Goal: Task Accomplishment & Management: Manage account settings

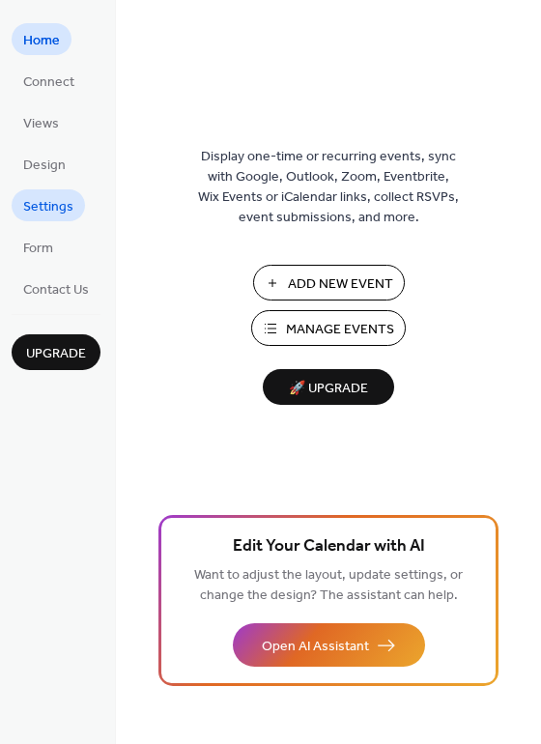
click at [68, 207] on span "Settings" at bounding box center [48, 207] width 50 height 20
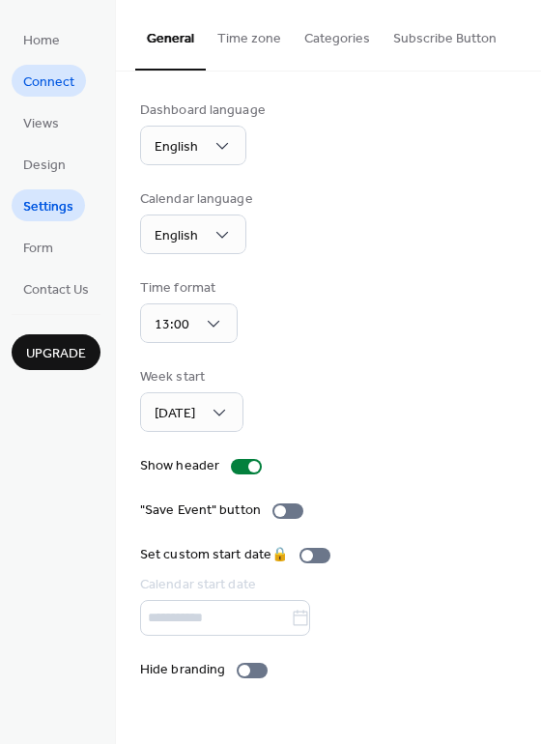
click at [43, 85] on span "Connect" at bounding box center [48, 82] width 51 height 20
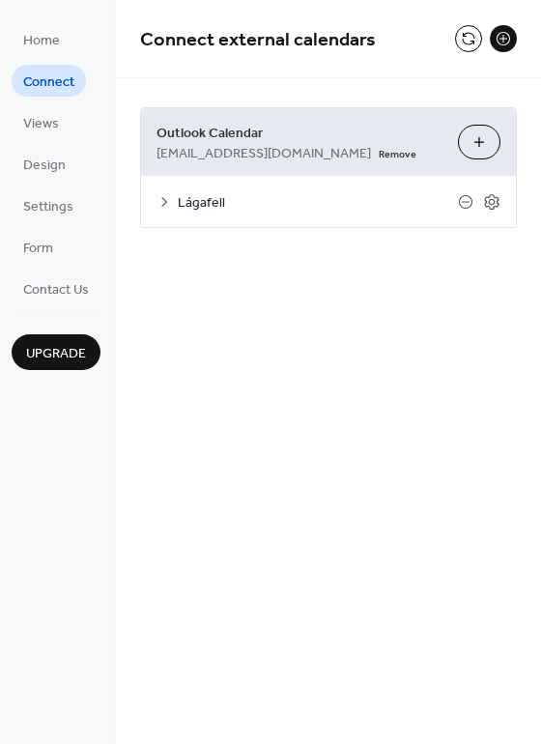
click at [206, 202] on span "Lágafell" at bounding box center [318, 203] width 280 height 20
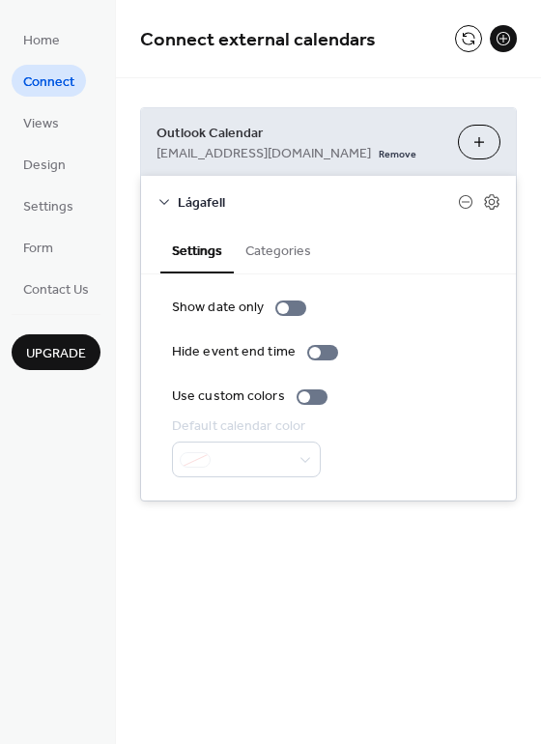
click at [206, 202] on span "Lágafell" at bounding box center [318, 203] width 280 height 20
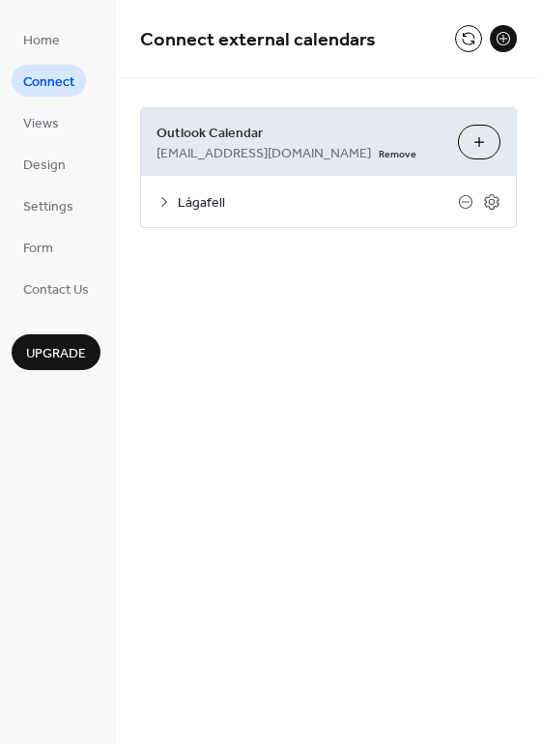
click at [200, 204] on span "Lágafell" at bounding box center [318, 203] width 280 height 20
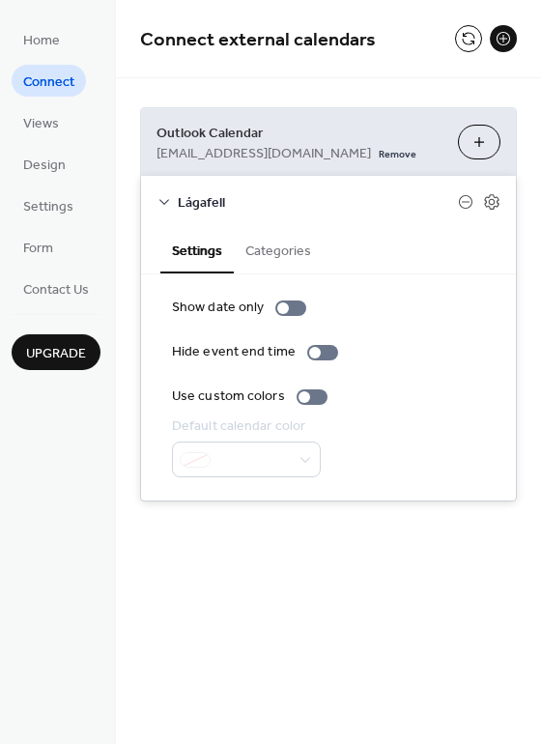
click at [200, 204] on span "Lágafell" at bounding box center [318, 203] width 280 height 20
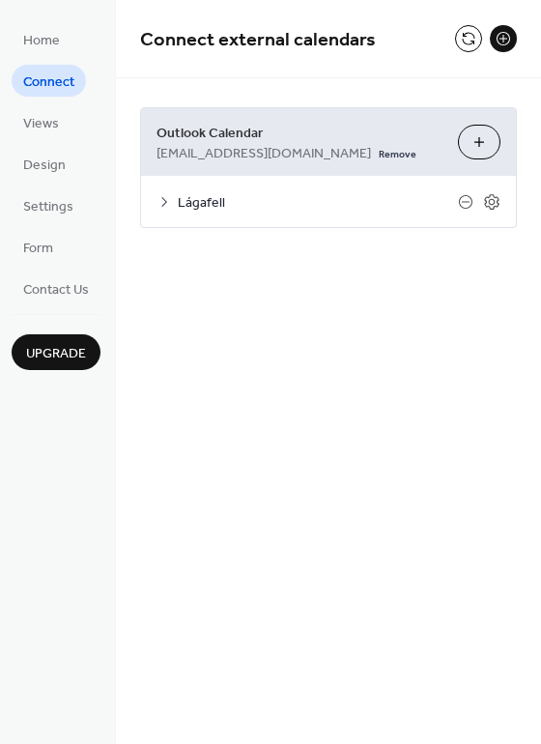
click at [477, 135] on button "Choose Calendars" at bounding box center [479, 142] width 43 height 35
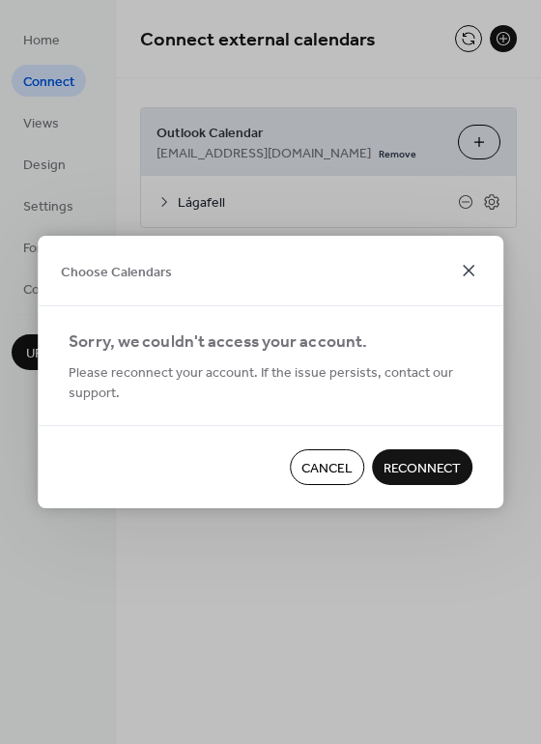
click at [464, 269] on icon at bounding box center [468, 270] width 23 height 23
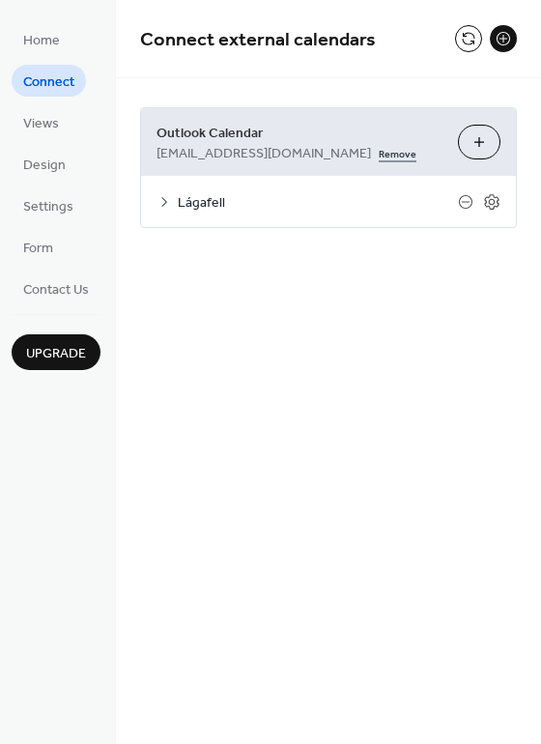
click at [379, 156] on link "Remove" at bounding box center [398, 152] width 38 height 20
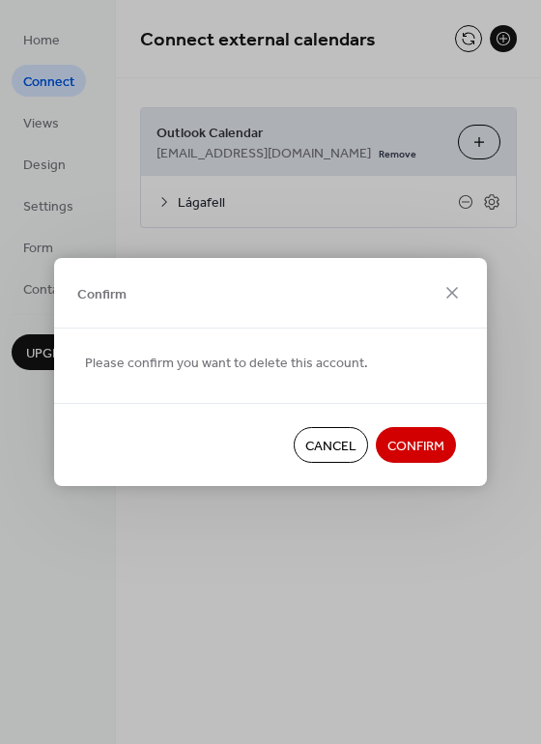
click at [417, 444] on span "Confirm" at bounding box center [415, 447] width 57 height 20
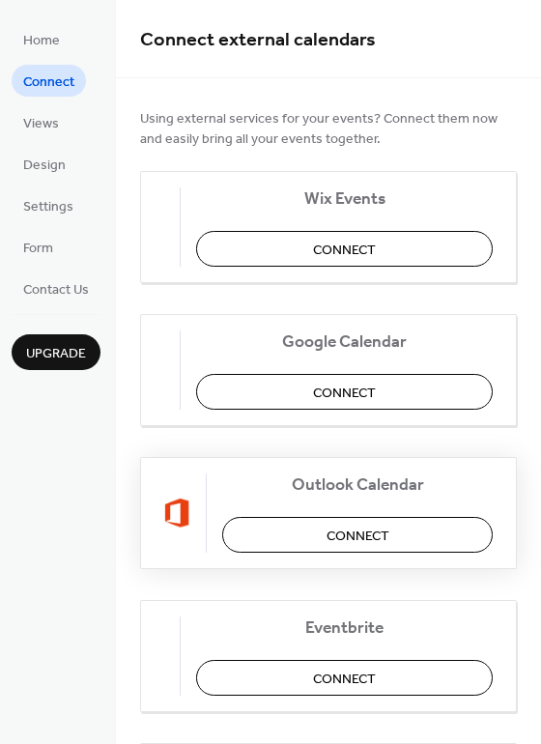
scroll to position [294, 0]
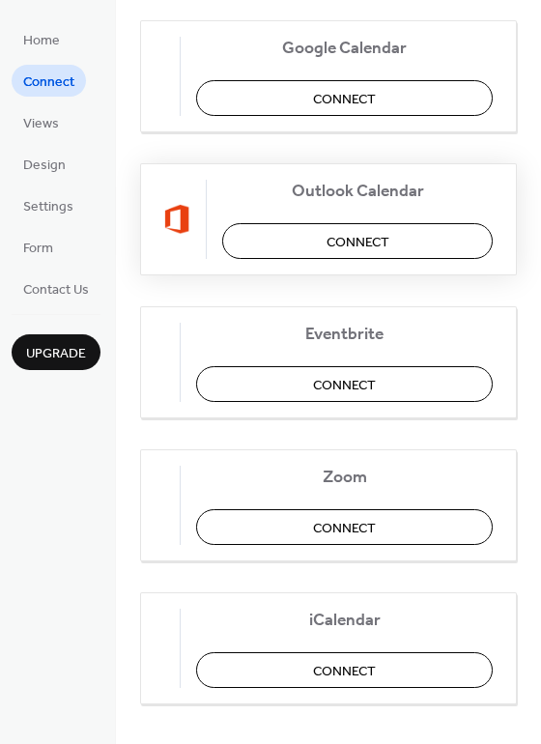
click at [364, 228] on button "Connect" at bounding box center [357, 241] width 271 height 36
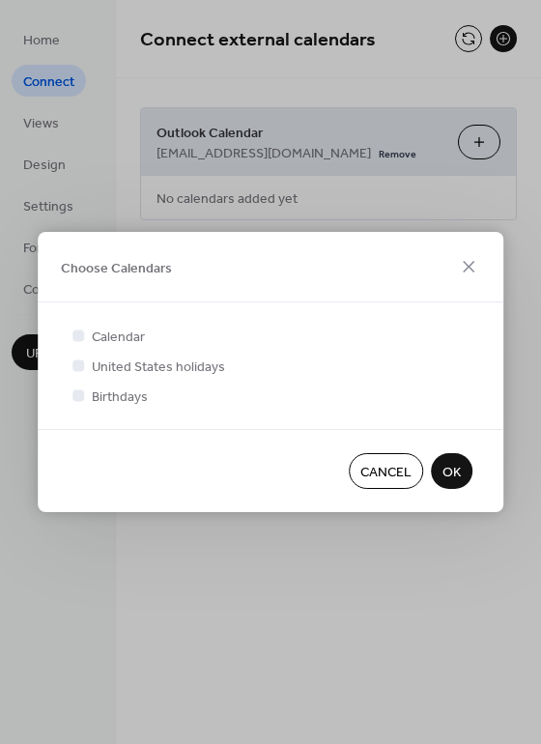
click at [385, 475] on span "Cancel" at bounding box center [385, 473] width 51 height 20
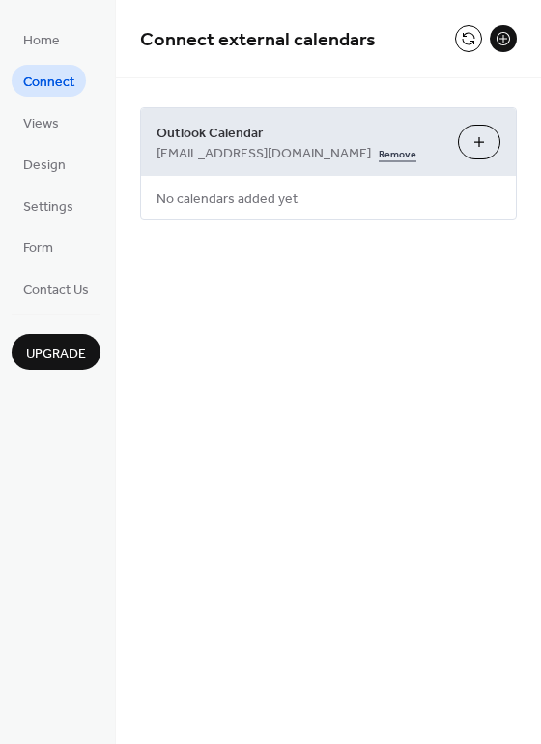
click at [401, 158] on link "Remove" at bounding box center [398, 152] width 38 height 20
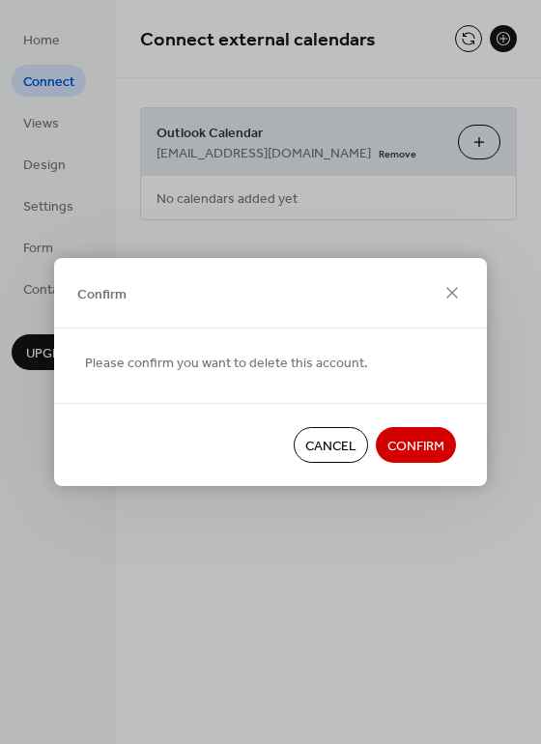
click at [436, 453] on span "Confirm" at bounding box center [415, 447] width 57 height 20
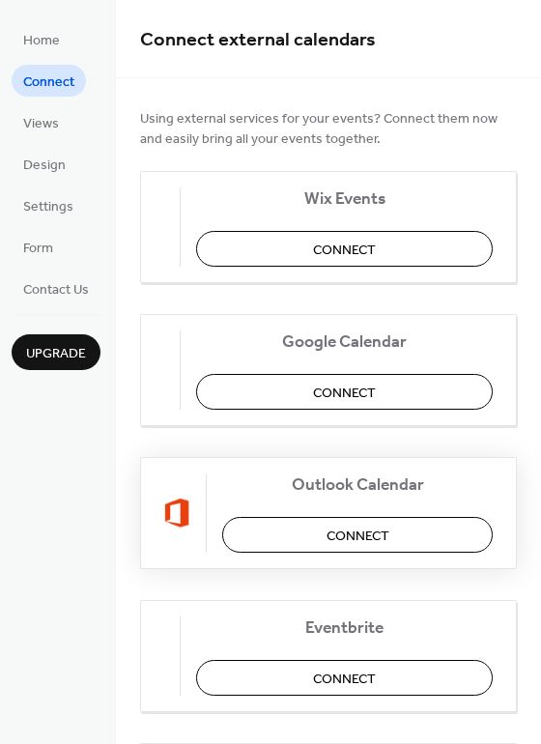
click at [357, 532] on span "Connect" at bounding box center [358, 537] width 63 height 20
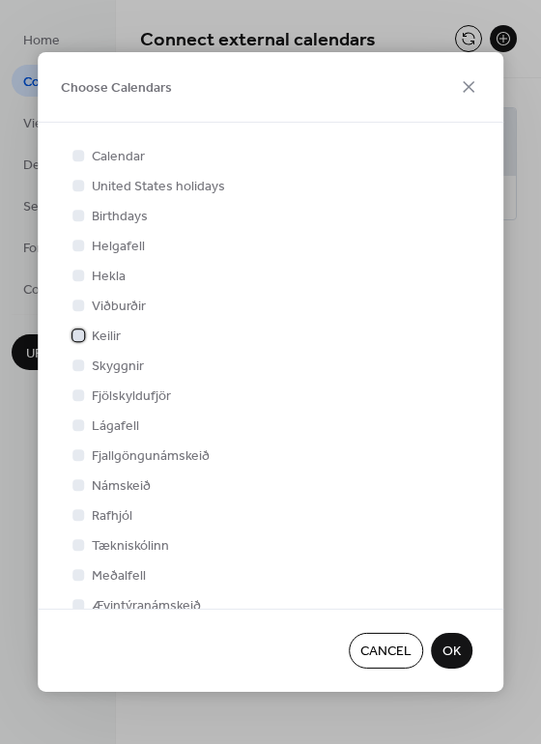
click at [107, 336] on span "Keilir" at bounding box center [106, 337] width 29 height 20
click at [459, 649] on span "OK" at bounding box center [451, 652] width 18 height 20
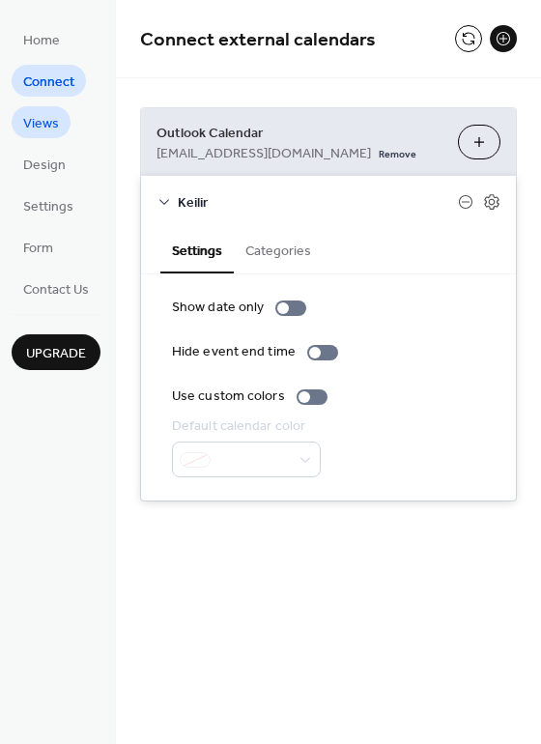
click at [55, 115] on span "Views" at bounding box center [41, 124] width 36 height 20
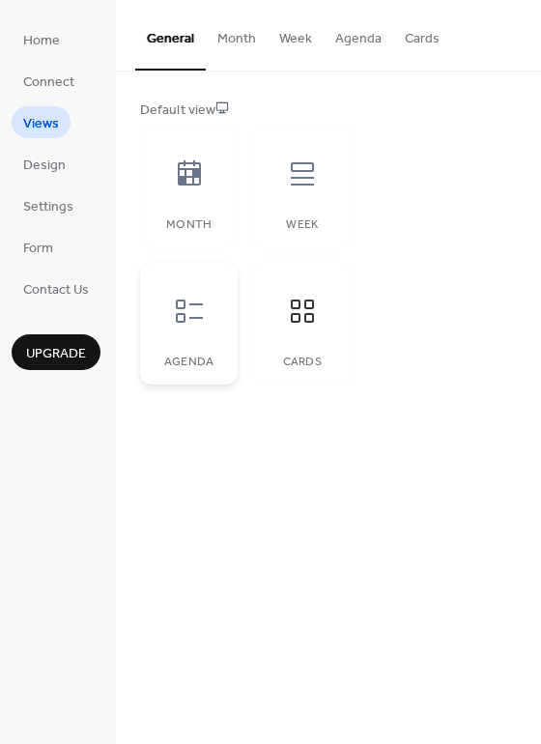
click at [182, 326] on icon at bounding box center [189, 311] width 31 height 31
click at [277, 297] on div at bounding box center [302, 311] width 58 height 58
click at [243, 47] on button "Month" at bounding box center [237, 34] width 62 height 69
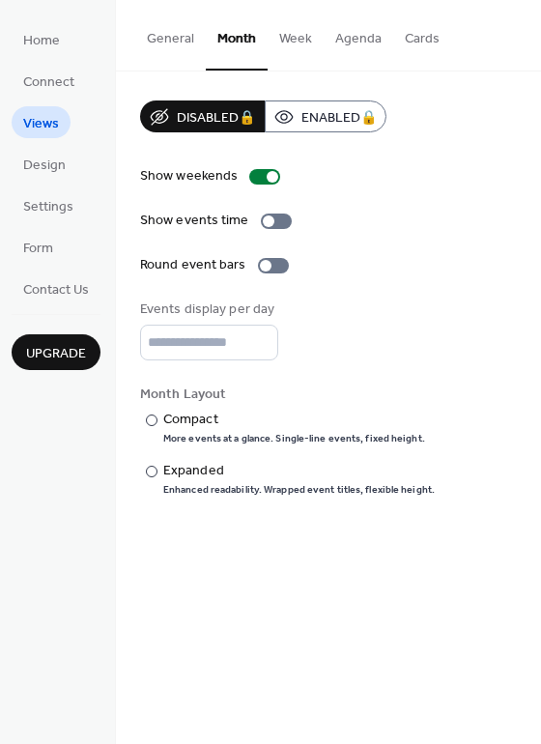
click at [420, 38] on button "Cards" at bounding box center [422, 34] width 58 height 69
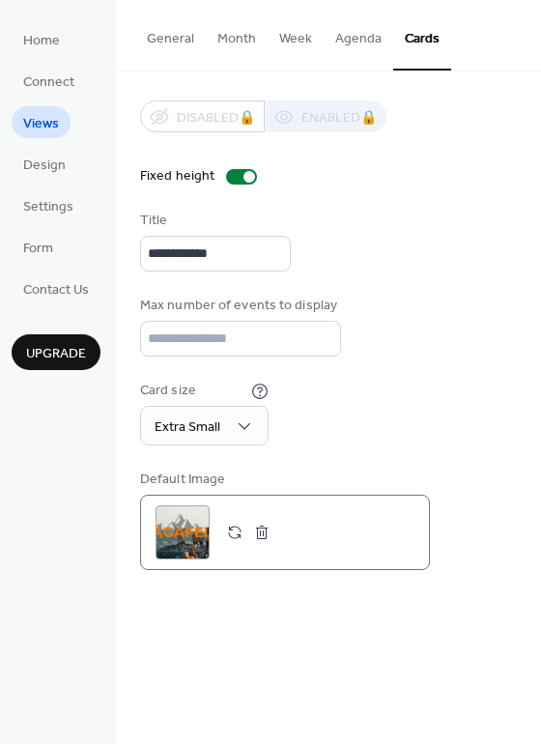
click at [232, 537] on button "button" at bounding box center [234, 532] width 27 height 27
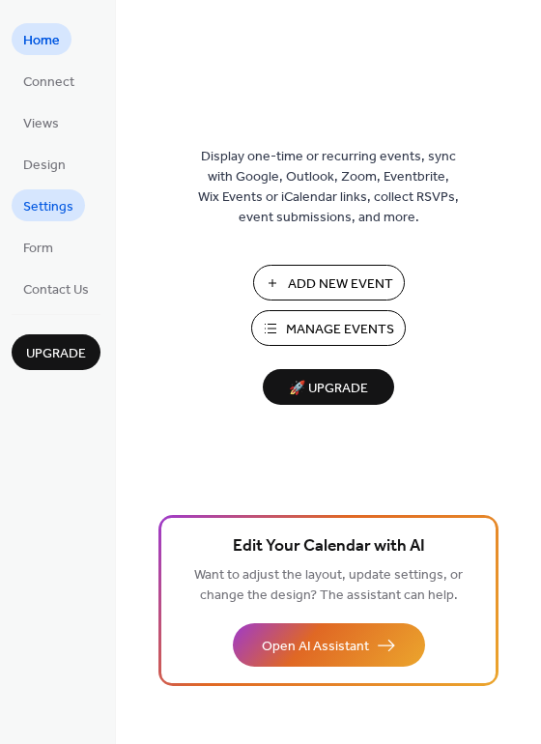
click at [26, 206] on span "Settings" at bounding box center [48, 207] width 50 height 20
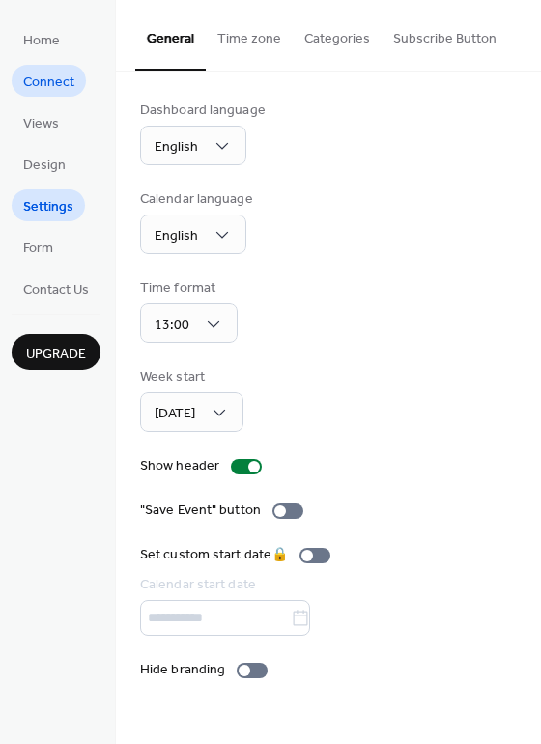
click at [48, 72] on span "Connect" at bounding box center [48, 82] width 51 height 20
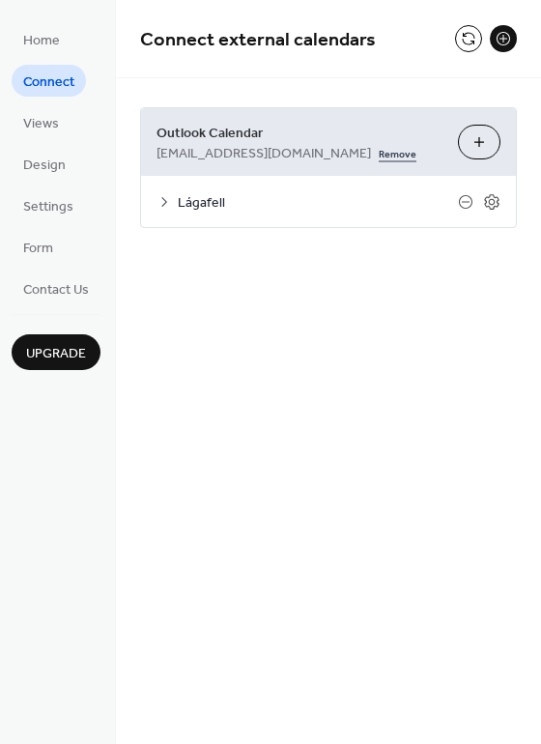
click at [379, 157] on link "Remove" at bounding box center [398, 152] width 38 height 20
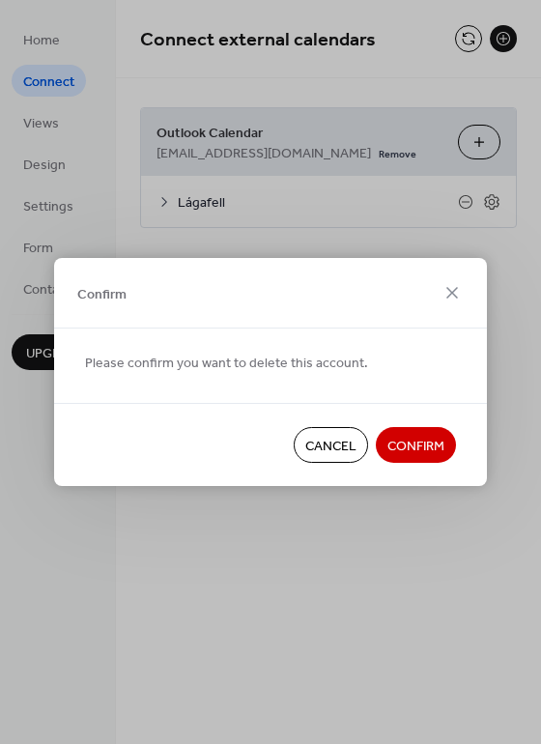
click at [431, 447] on span "Confirm" at bounding box center [415, 447] width 57 height 20
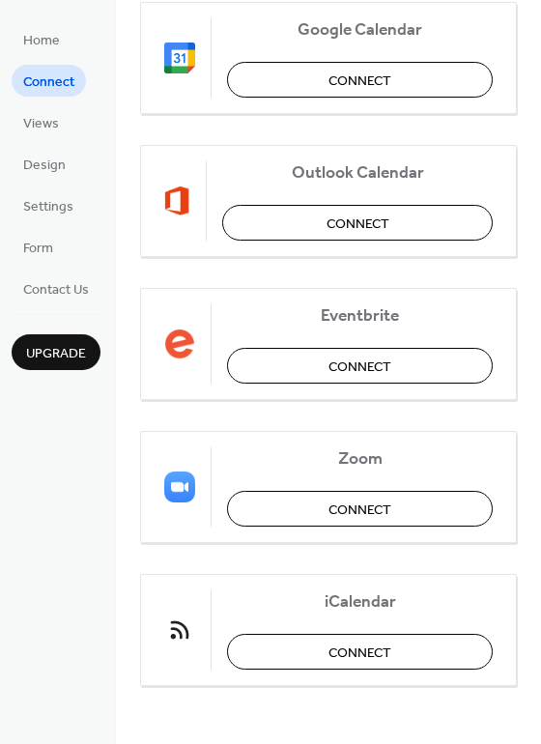
scroll to position [235, 0]
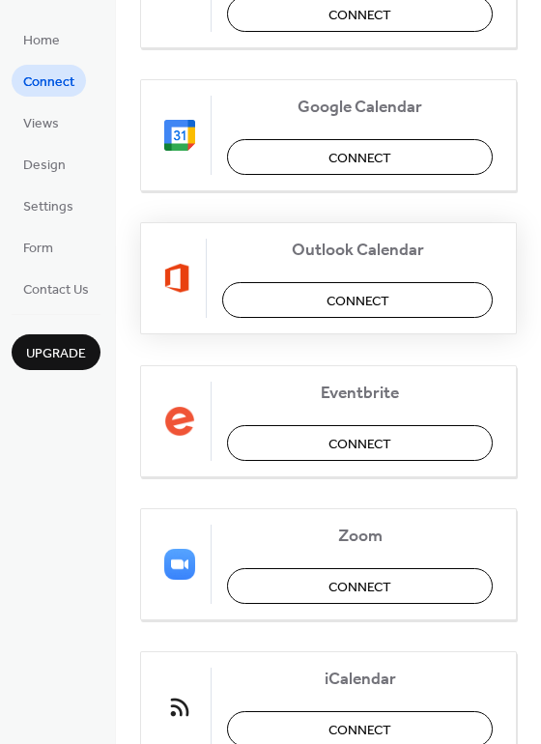
click at [410, 309] on button "Connect" at bounding box center [357, 300] width 271 height 36
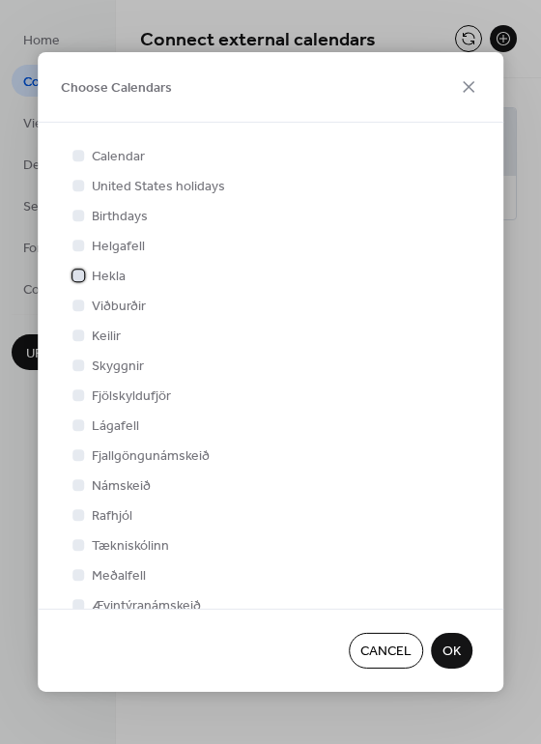
click at [111, 278] on span "Hekla" at bounding box center [109, 277] width 34 height 20
click at [444, 648] on span "OK" at bounding box center [451, 652] width 18 height 20
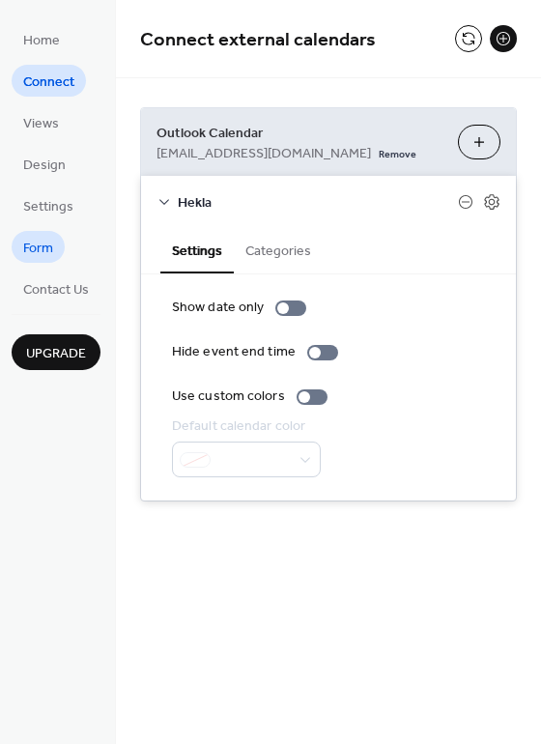
click at [40, 244] on span "Form" at bounding box center [38, 249] width 30 height 20
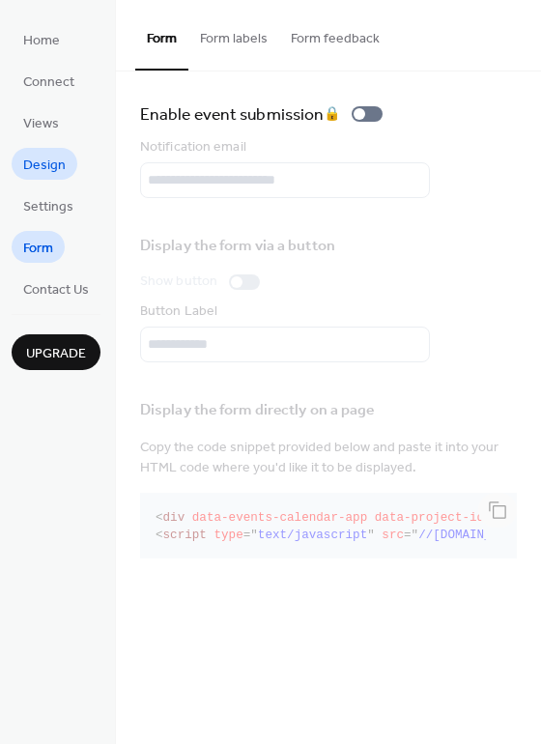
click at [31, 172] on span "Design" at bounding box center [44, 166] width 43 height 20
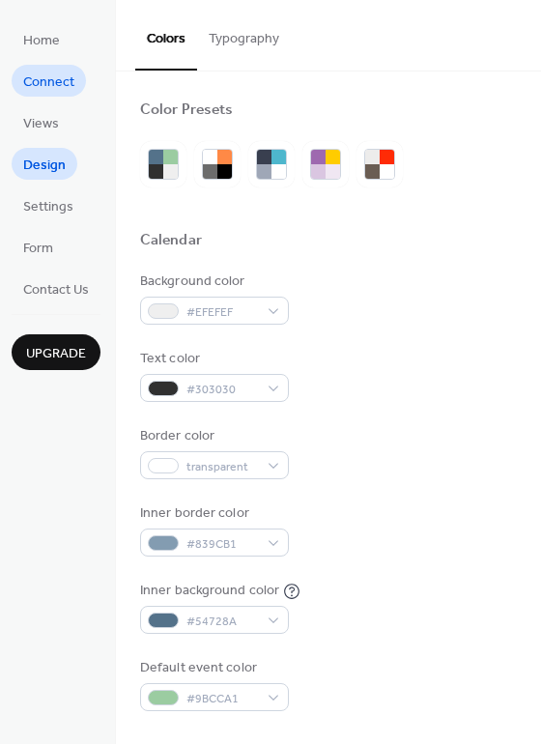
click at [64, 72] on span "Connect" at bounding box center [48, 82] width 51 height 20
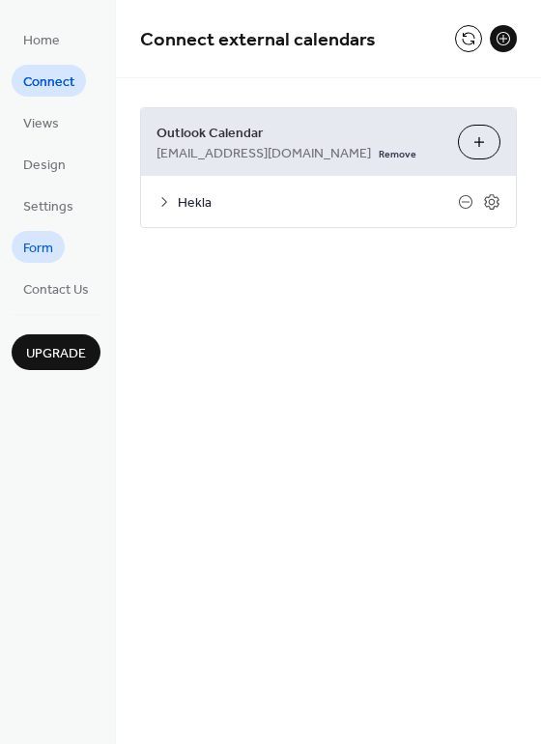
click at [37, 251] on span "Form" at bounding box center [38, 249] width 30 height 20
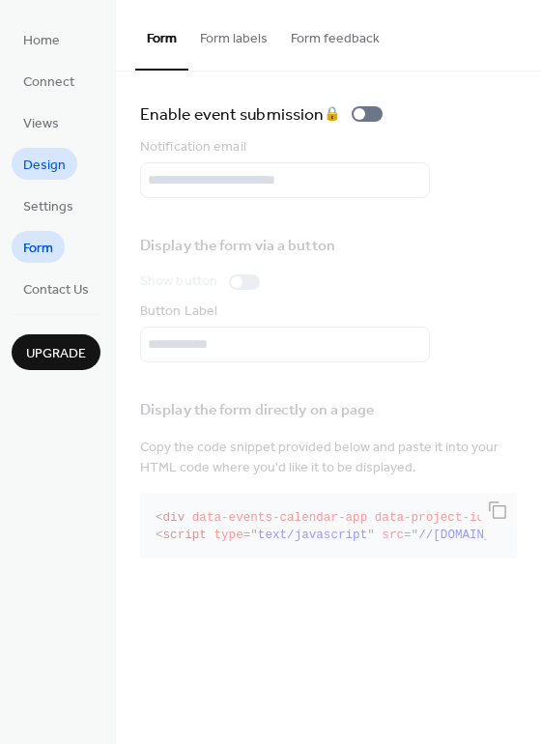
click at [49, 176] on span "Design" at bounding box center [44, 166] width 43 height 20
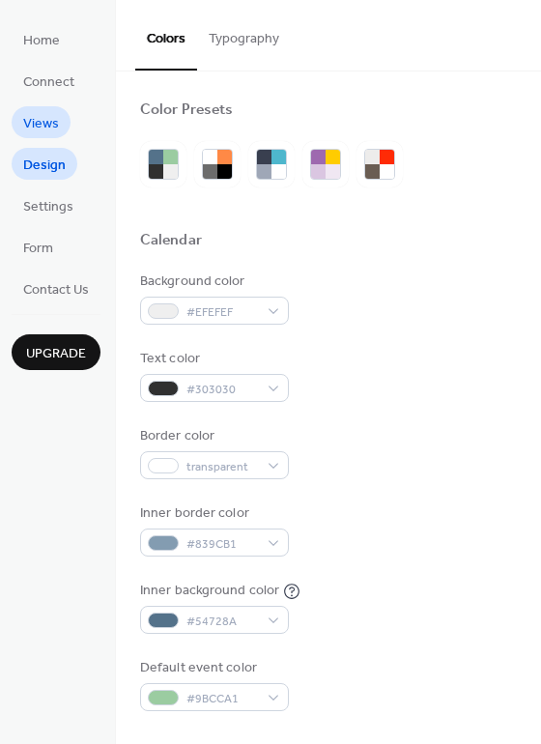
click at [49, 122] on span "Views" at bounding box center [41, 124] width 36 height 20
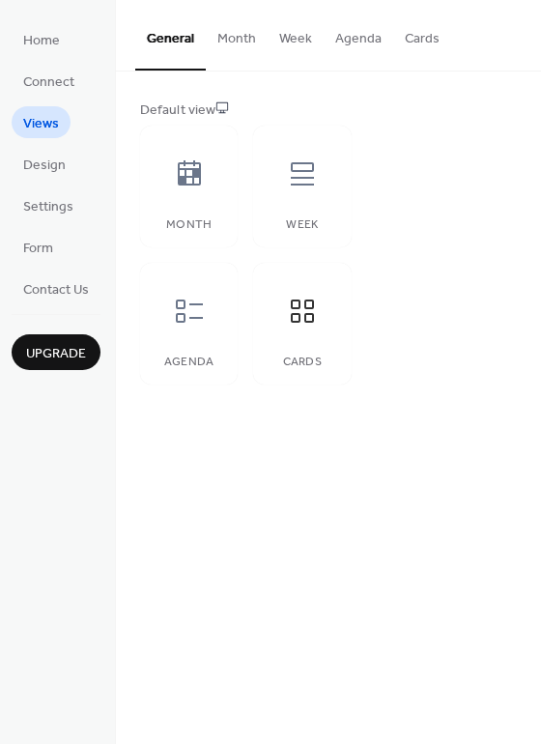
click at [408, 39] on button "Cards" at bounding box center [422, 34] width 58 height 69
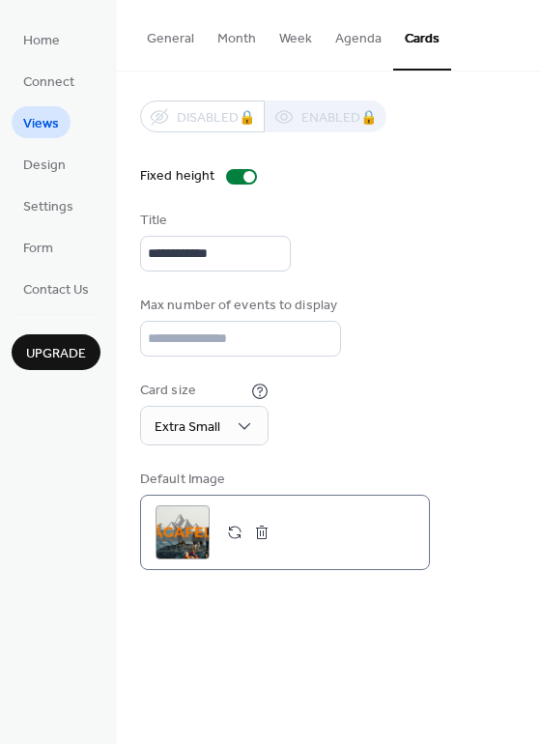
click at [238, 529] on button "button" at bounding box center [234, 532] width 27 height 27
